Goal: Transaction & Acquisition: Purchase product/service

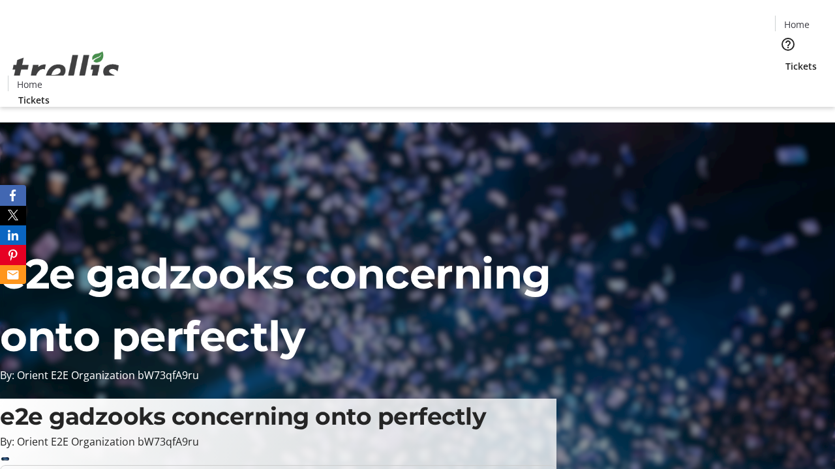
click at [785, 59] on span "Tickets" at bounding box center [800, 66] width 31 height 14
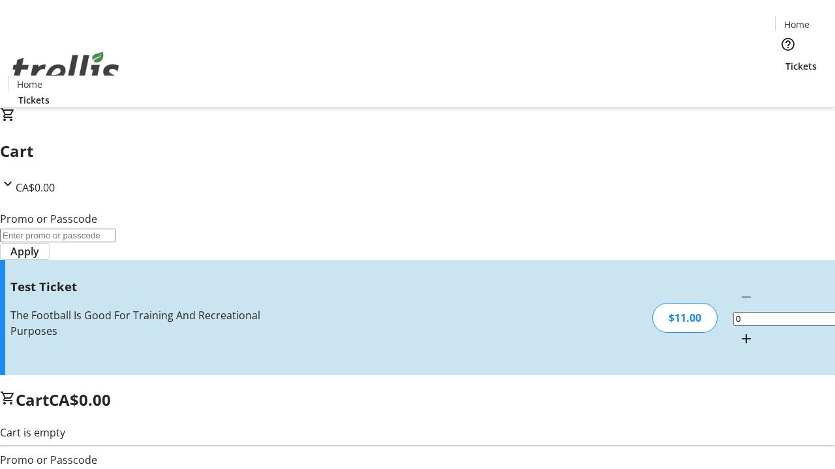
click at [738, 331] on mat-icon "Increment by one" at bounding box center [746, 339] width 16 height 16
type input "1"
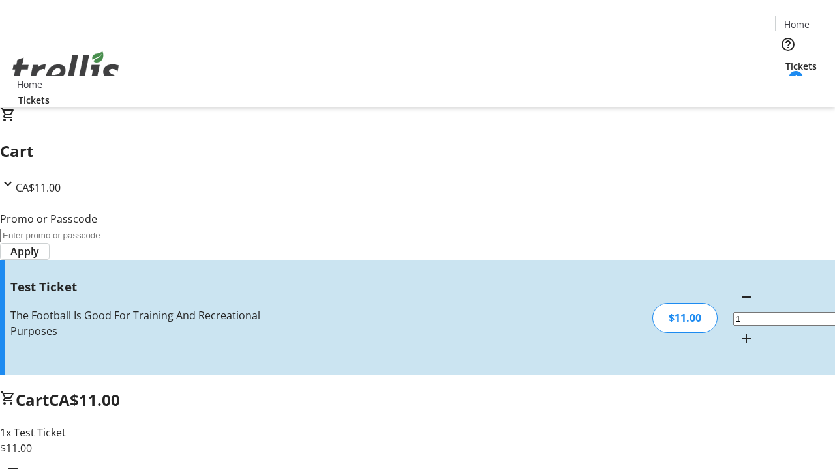
type input "UNLOCK"
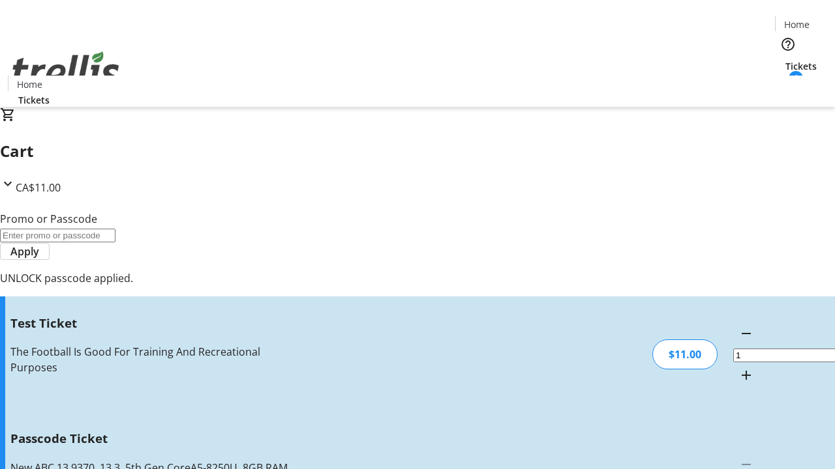
type input "5"
